Goal: Task Accomplishment & Management: Complete application form

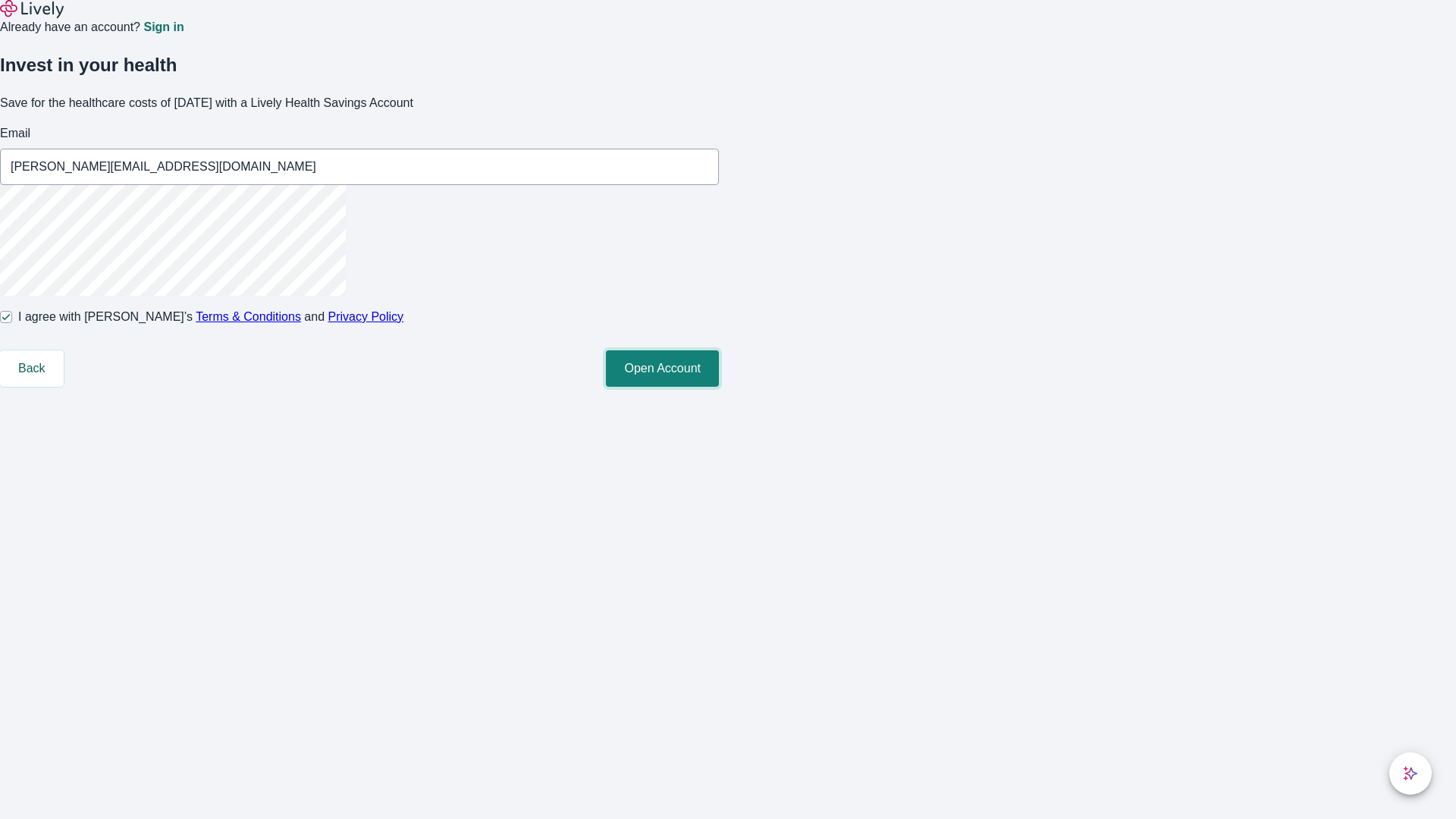
click at [719, 387] on button "Open Account" at bounding box center [662, 368] width 113 height 37
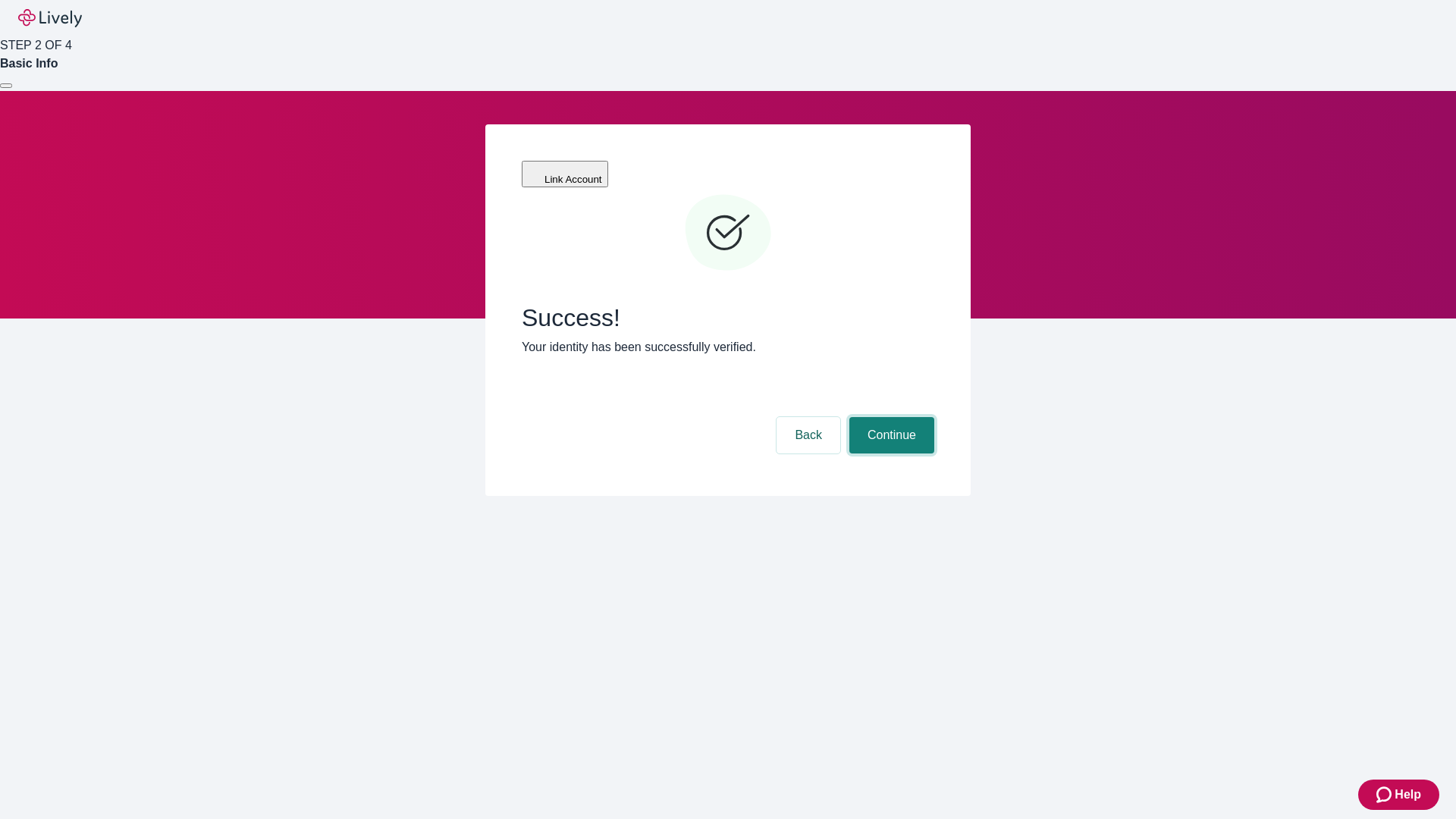
click at [890, 417] on button "Continue" at bounding box center [892, 436] width 85 height 37
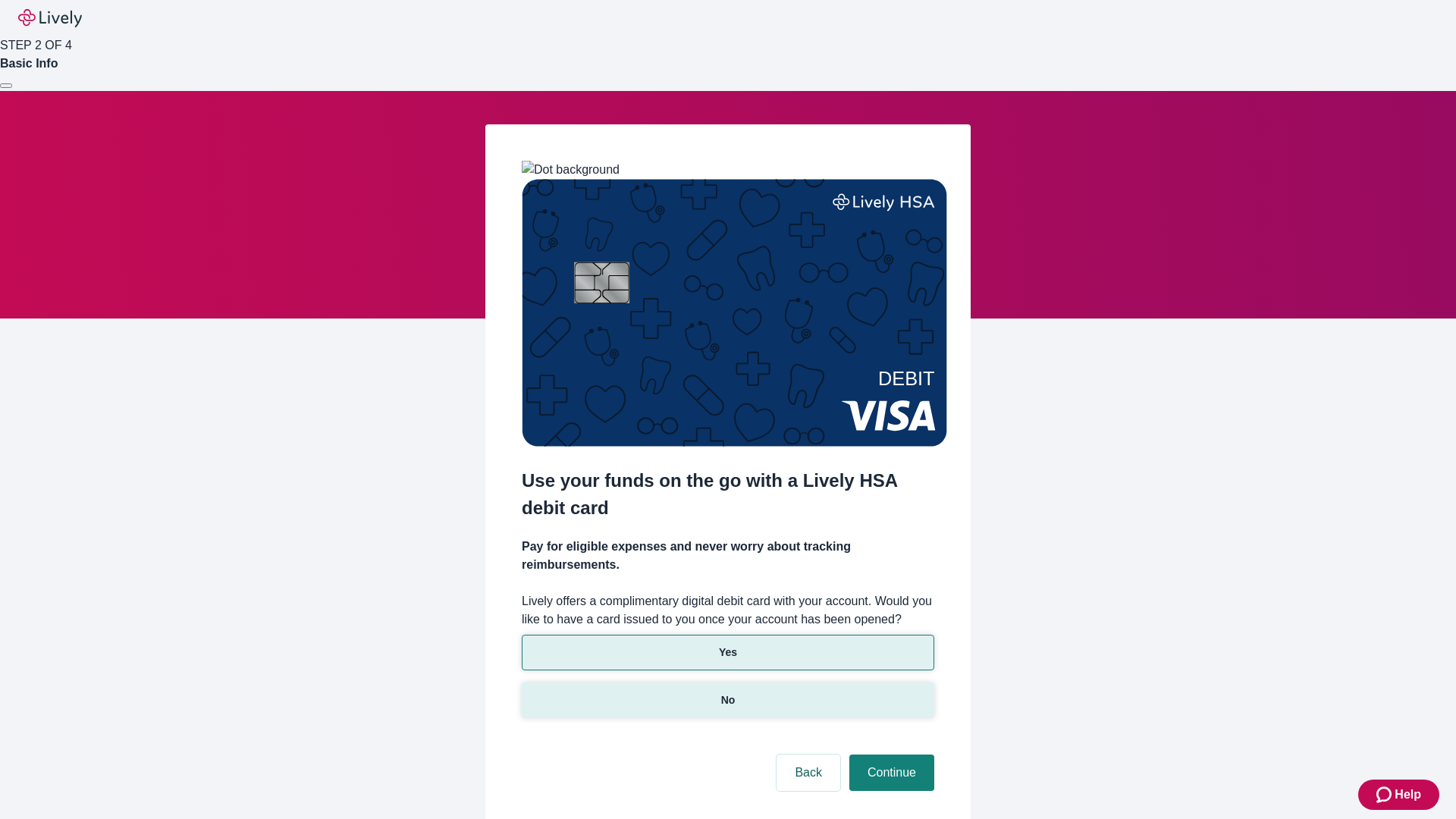
click at [727, 692] on p "No" at bounding box center [728, 700] width 14 height 16
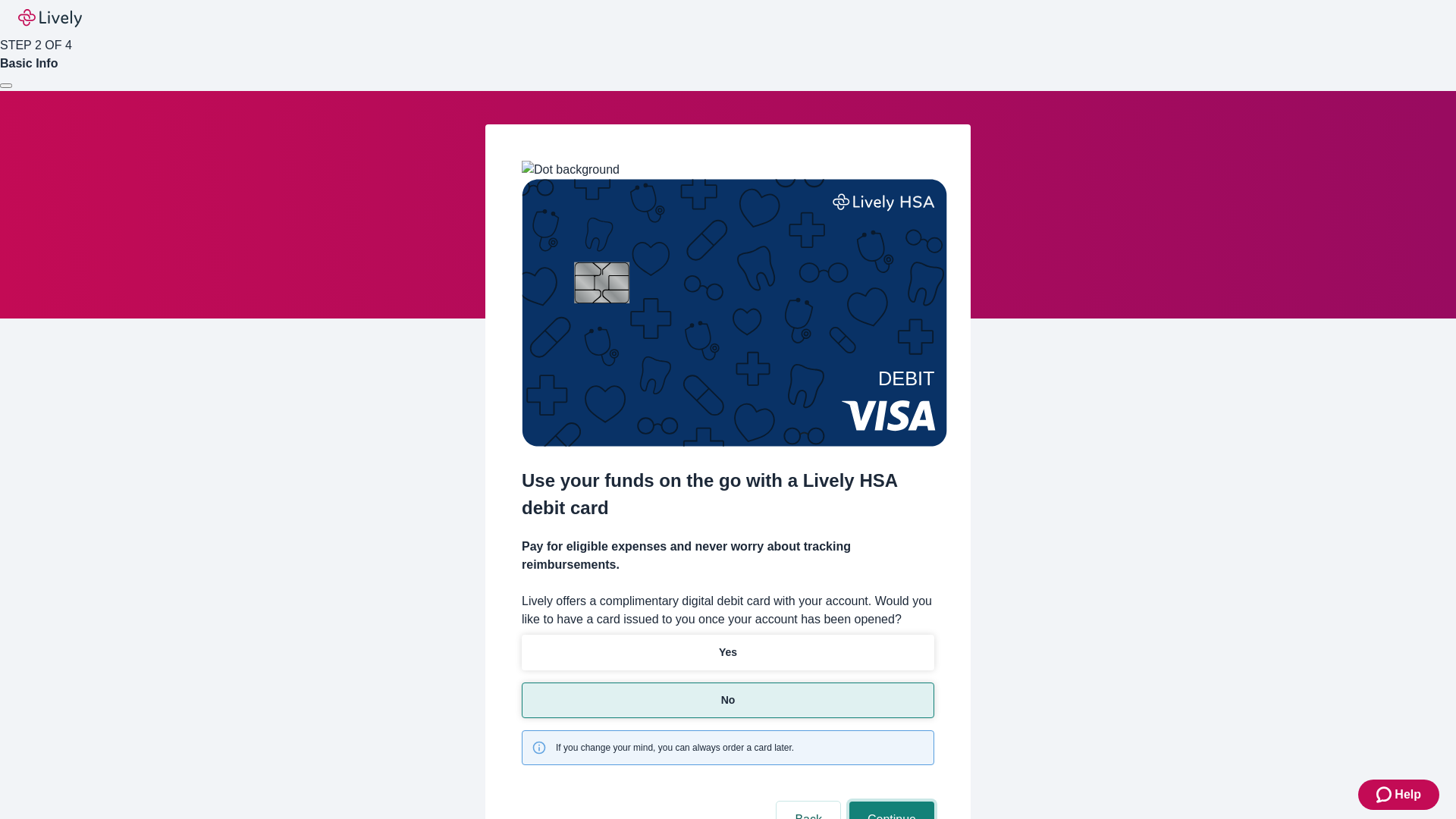
click at [890, 802] on button "Continue" at bounding box center [892, 820] width 85 height 37
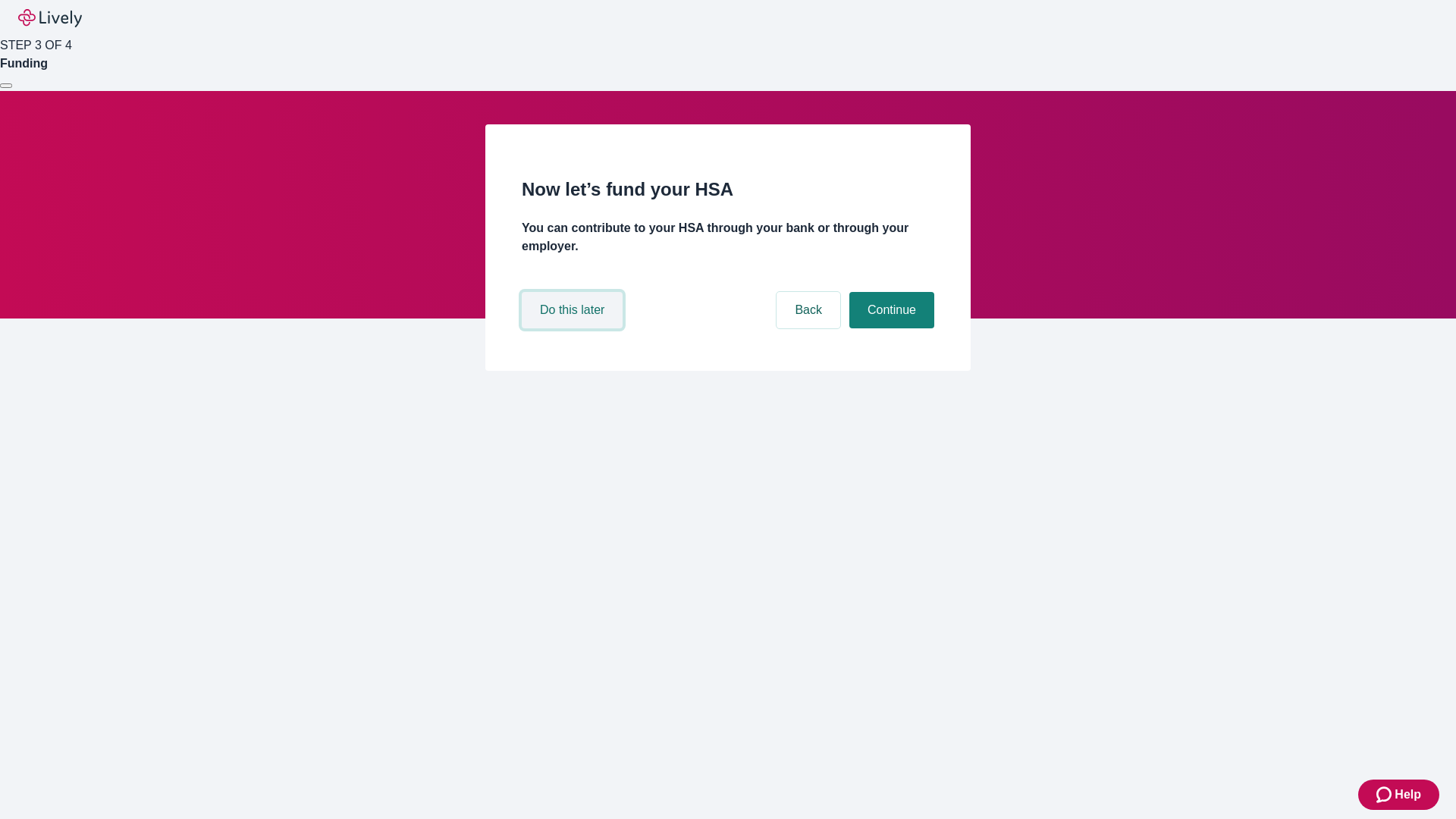
click at [574, 329] on button "Do this later" at bounding box center [573, 310] width 101 height 37
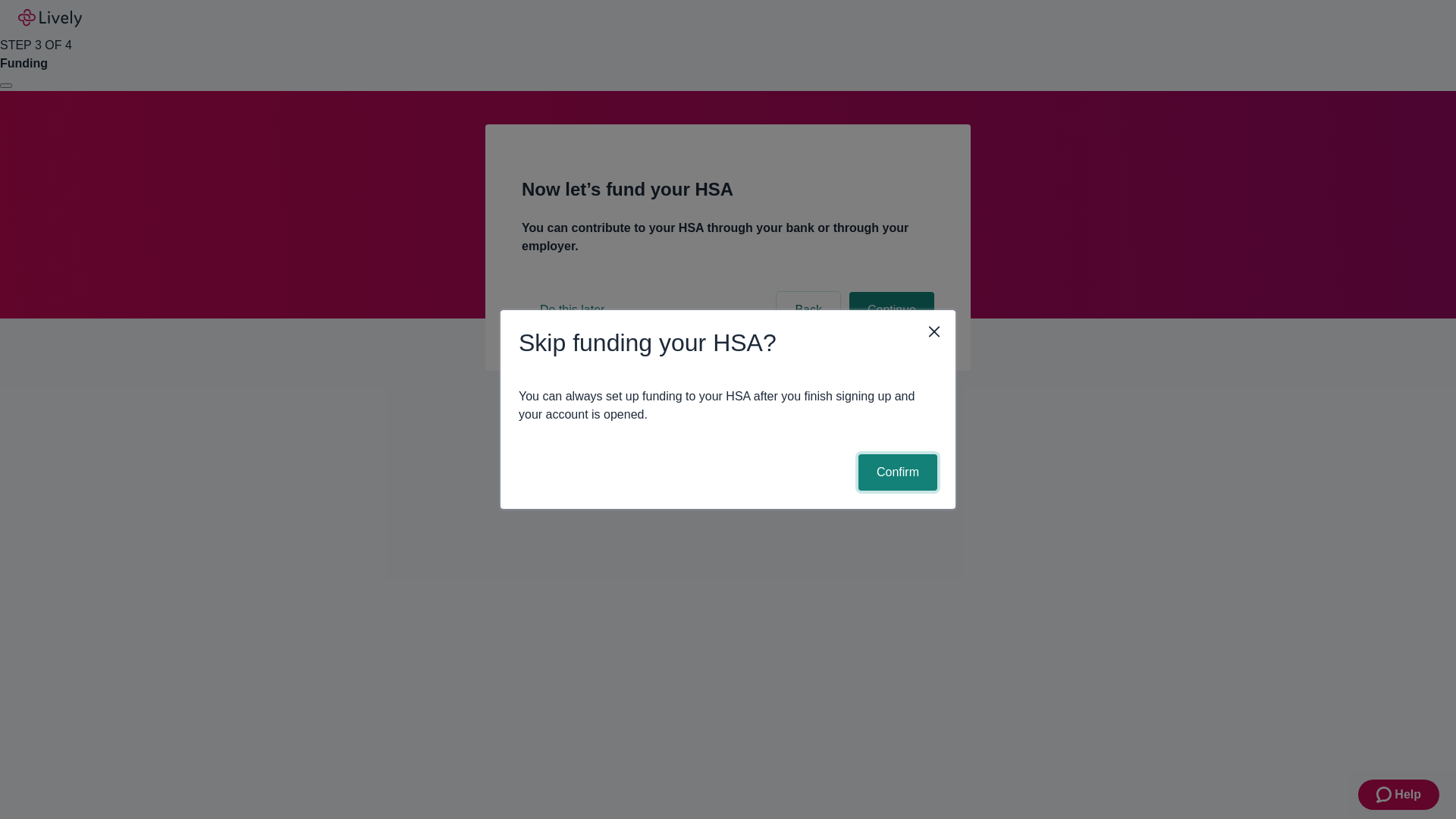
click at [896, 472] on button "Confirm" at bounding box center [897, 472] width 79 height 37
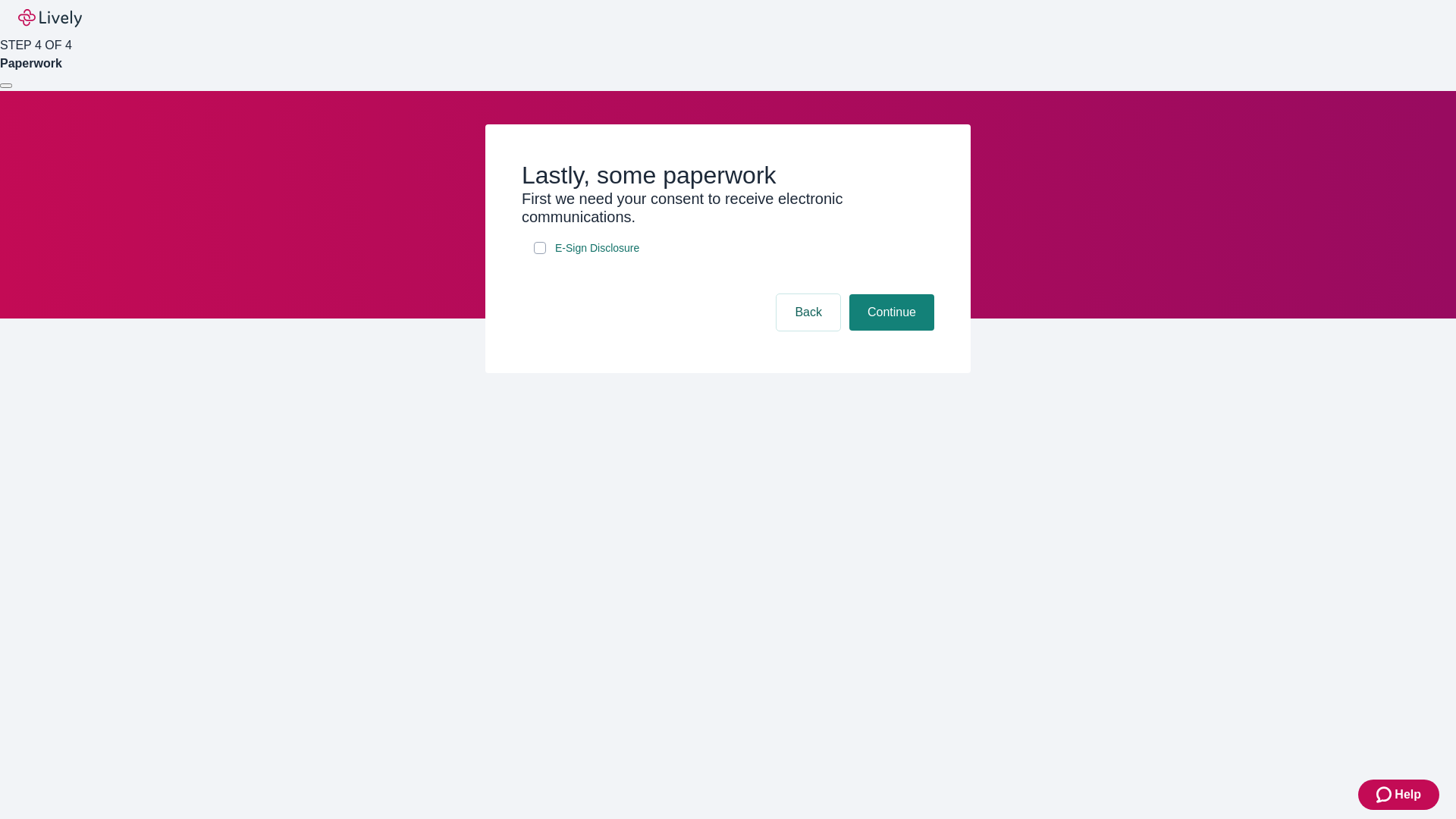
click at [540, 254] on input "E-Sign Disclosure" at bounding box center [540, 248] width 12 height 12
checkbox input "true"
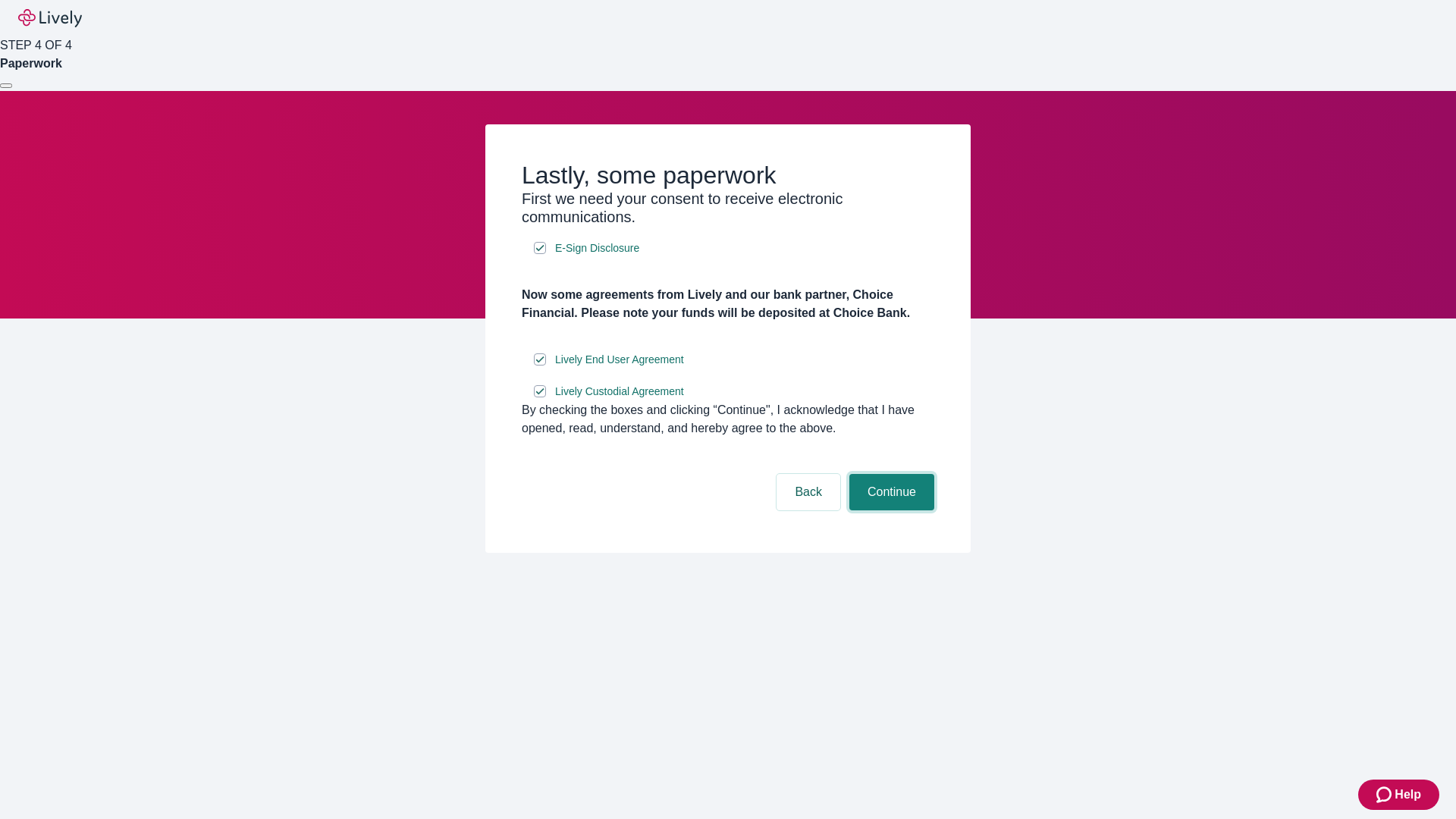
click at [890, 510] on button "Continue" at bounding box center [892, 492] width 85 height 37
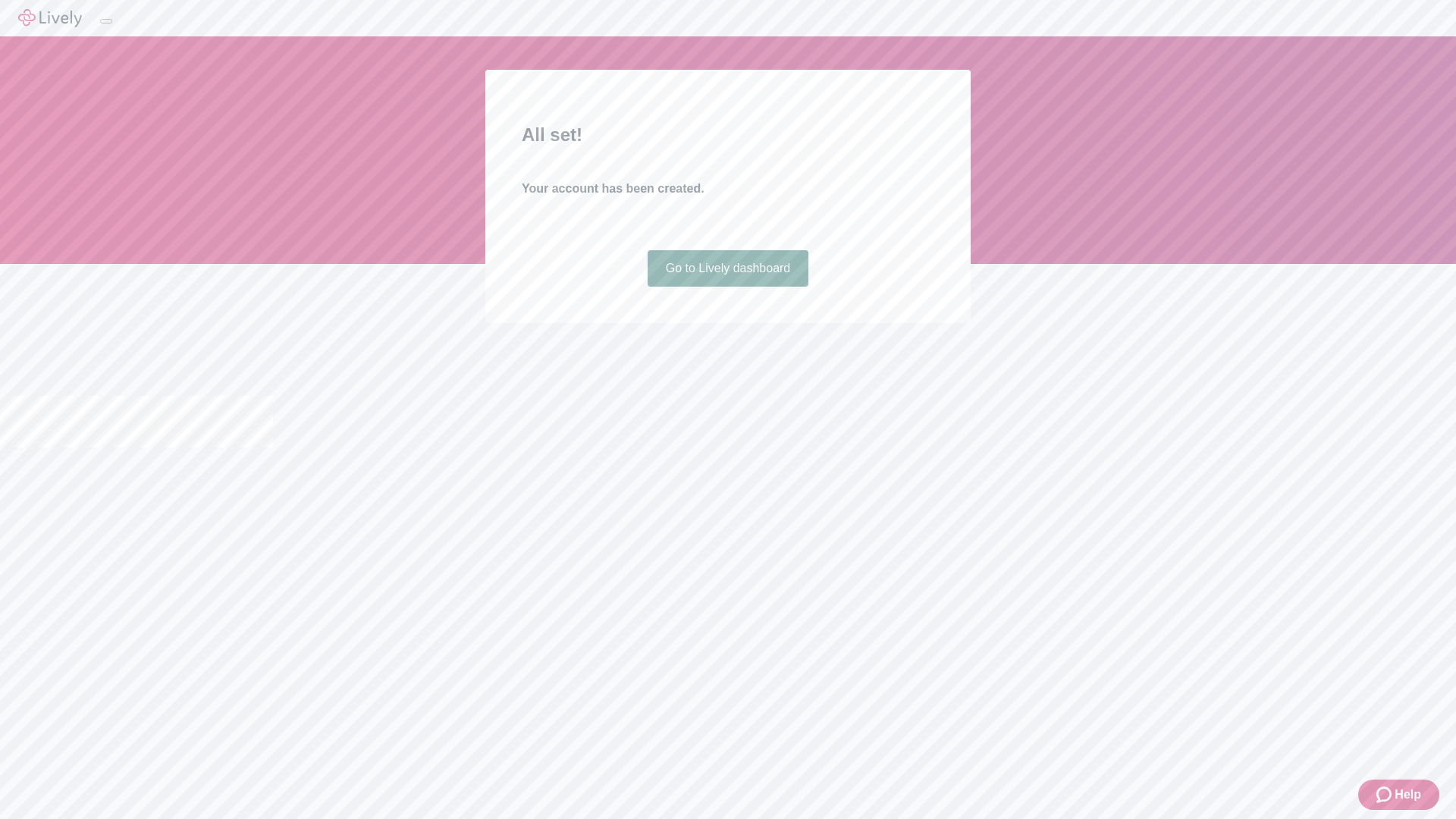
click at [727, 286] on link "Go to Lively dashboard" at bounding box center [728, 269] width 162 height 37
